Goal: Task Accomplishment & Management: Use online tool/utility

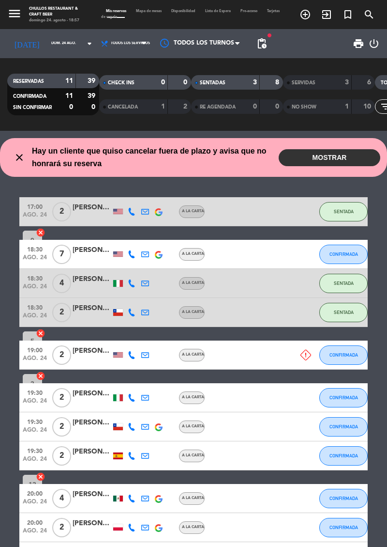
click at [18, 155] on icon "close" at bounding box center [20, 158] width 12 height 12
click at [21, 163] on div "close Hay un cliente que quiso cancelar fuera de plazo y avisa que no honrará s…" at bounding box center [143, 157] width 272 height 25
click at [27, 167] on div "close Hay un cliente que quiso cancelar fuera de plazo y avisa que no honrará s…" at bounding box center [143, 157] width 272 height 25
click at [22, 157] on icon "close" at bounding box center [20, 158] width 12 height 12
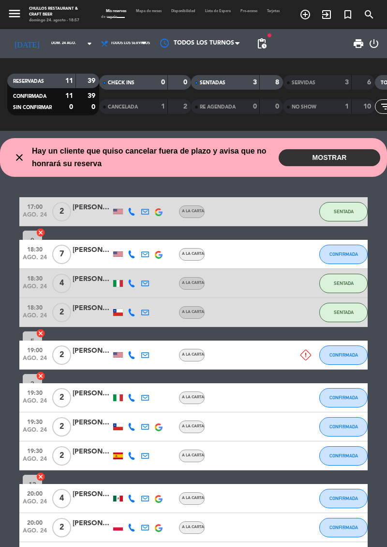
click at [22, 158] on icon "close" at bounding box center [20, 158] width 12 height 12
click at [292, 213] on div at bounding box center [299, 211] width 26 height 29
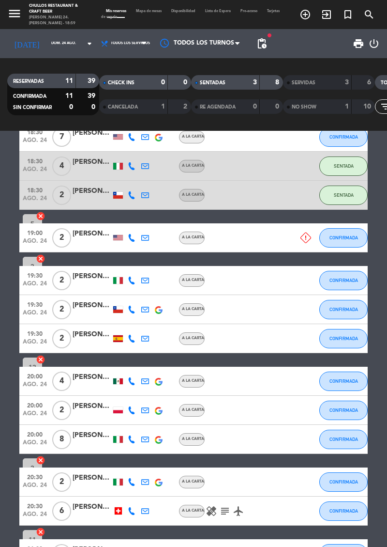
scroll to position [116, 0]
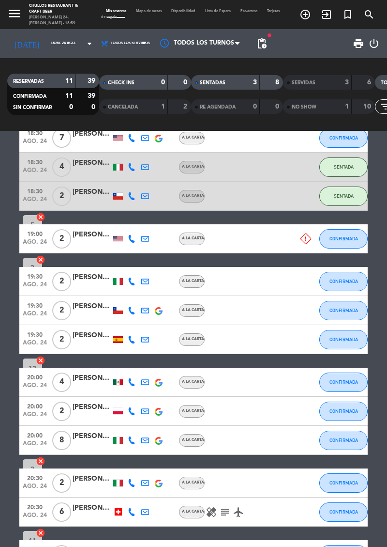
click at [109, 416] on div at bounding box center [92, 417] width 39 height 8
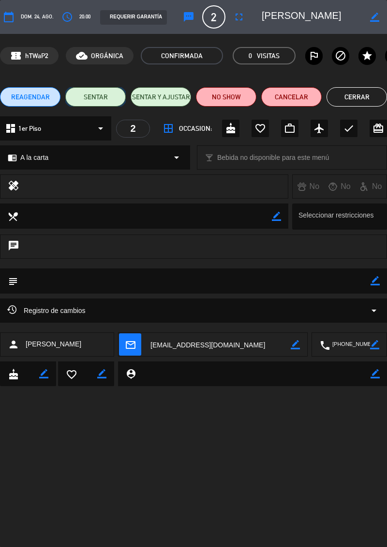
click at [91, 89] on button "SENTAR" at bounding box center [95, 96] width 61 height 19
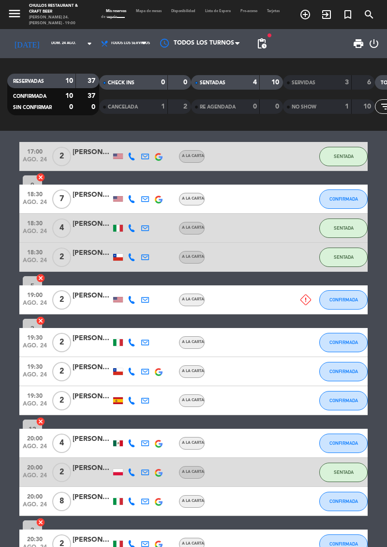
scroll to position [0, 0]
